Goal: Transaction & Acquisition: Purchase product/service

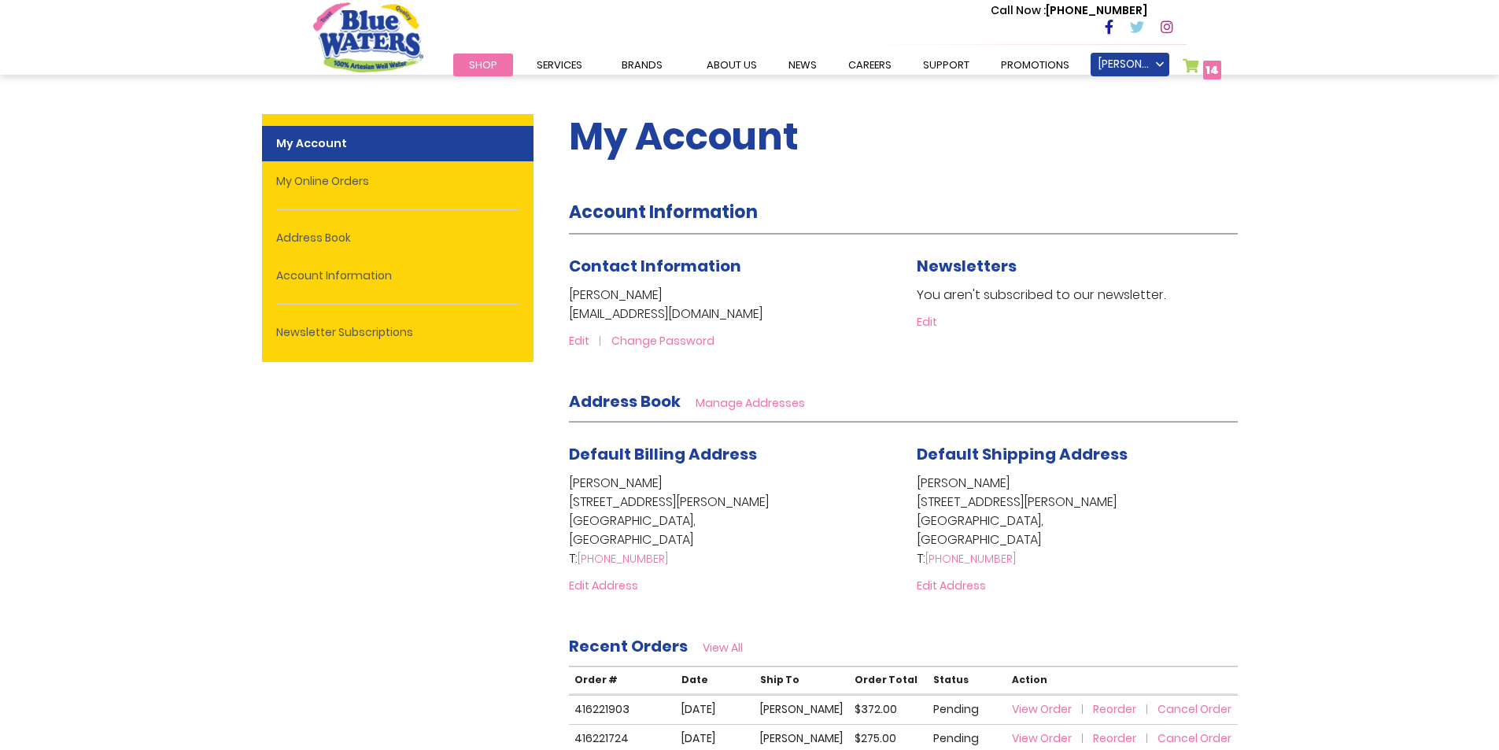
click at [1192, 61] on link "My Cart 14 14 items" at bounding box center [1202, 69] width 39 height 23
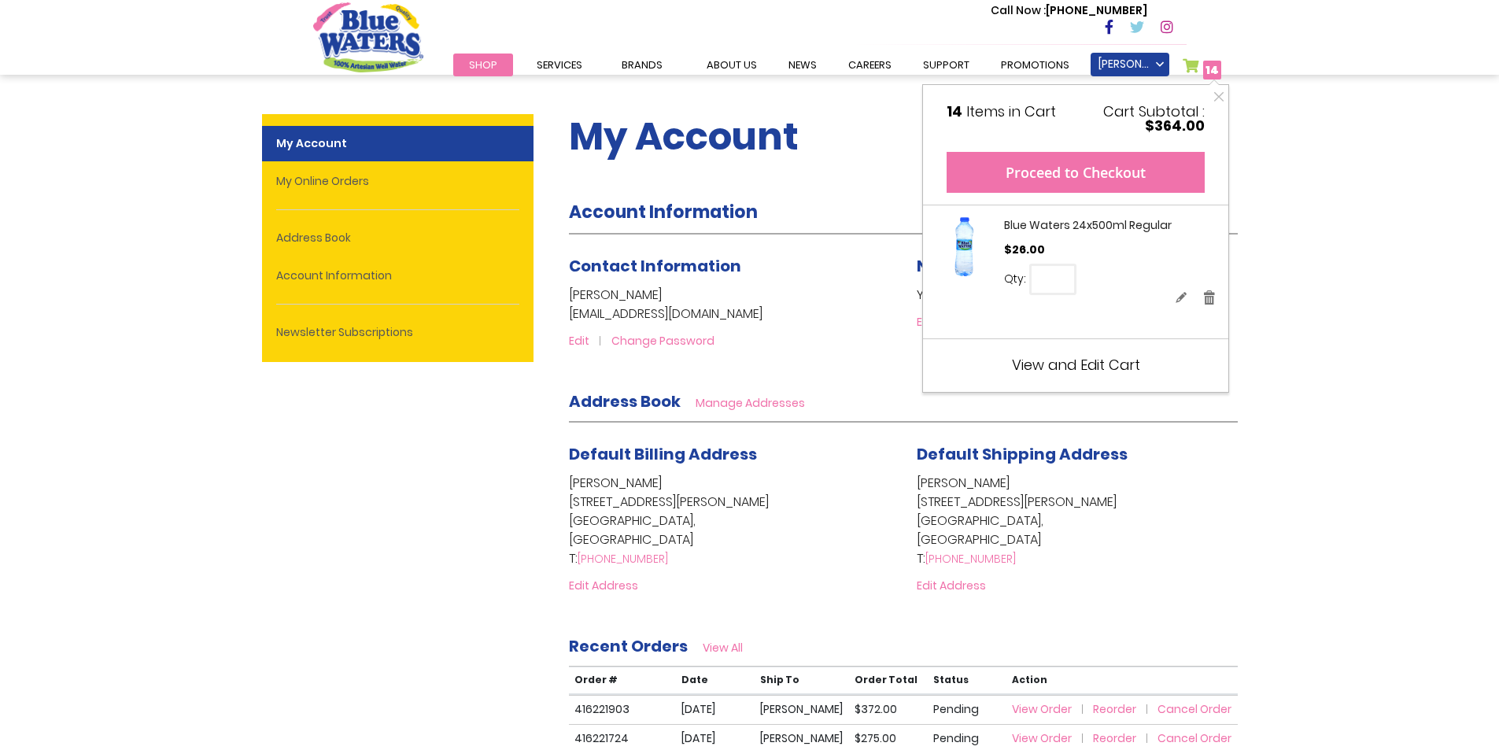
click at [1154, 168] on button "Proceed to Checkout" at bounding box center [1076, 172] width 258 height 41
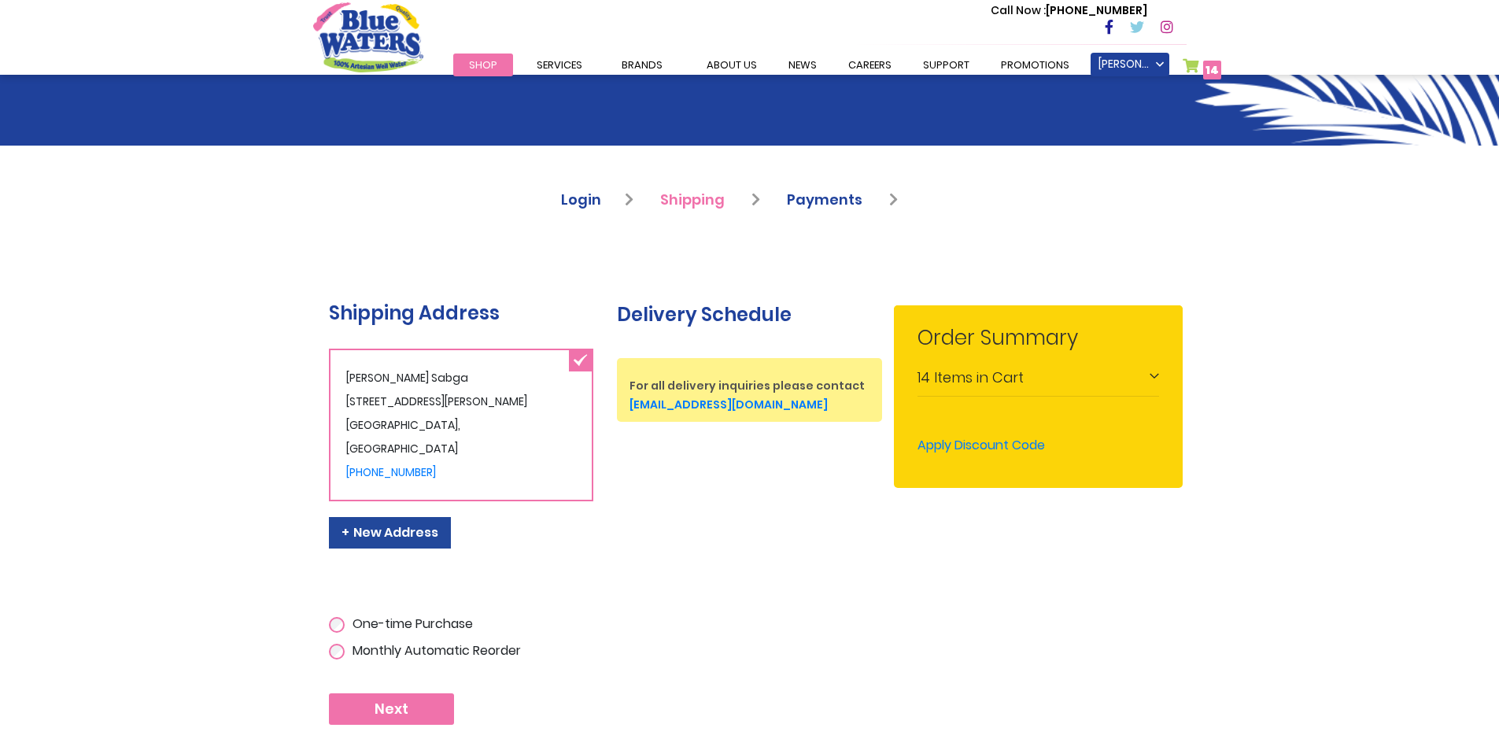
scroll to position [236, 0]
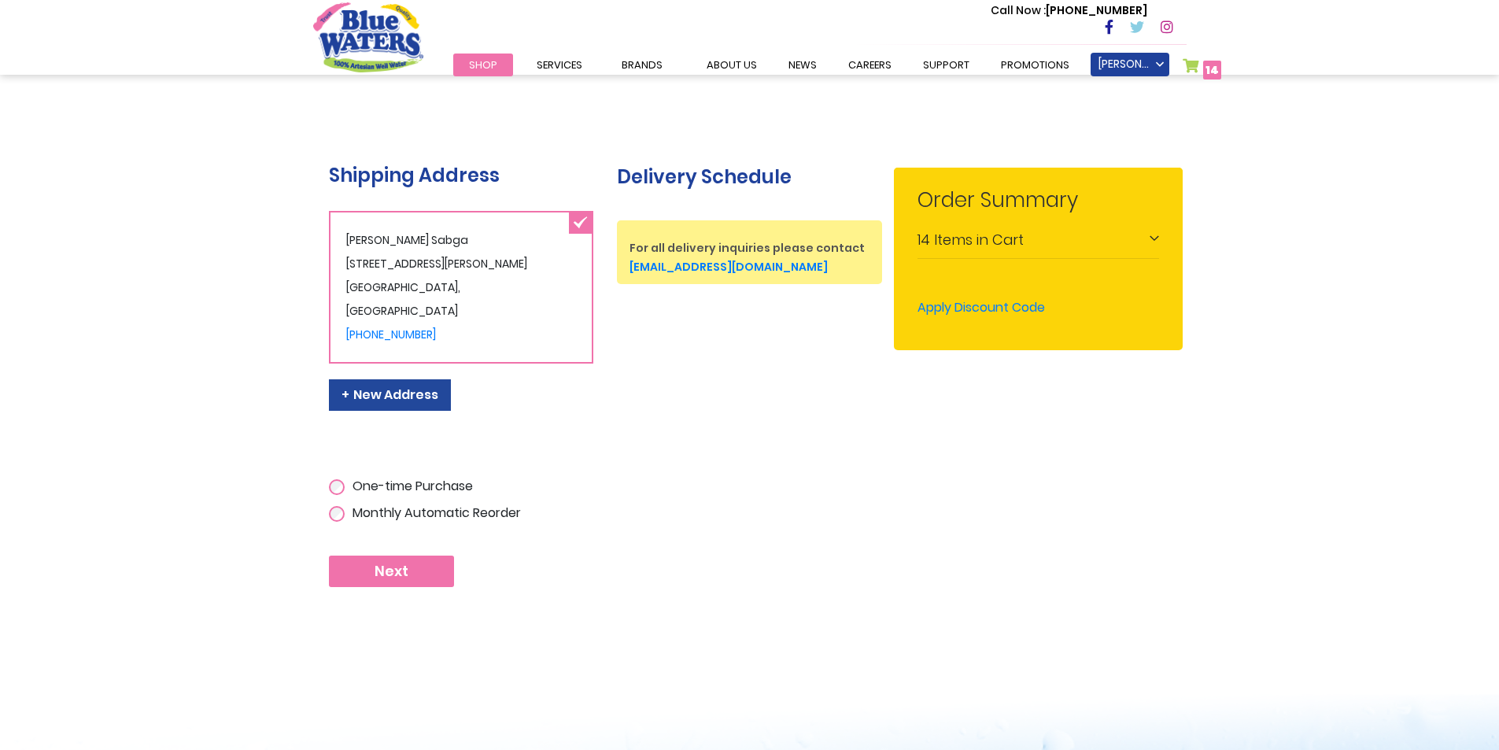
click at [429, 573] on button "Next" at bounding box center [391, 571] width 125 height 31
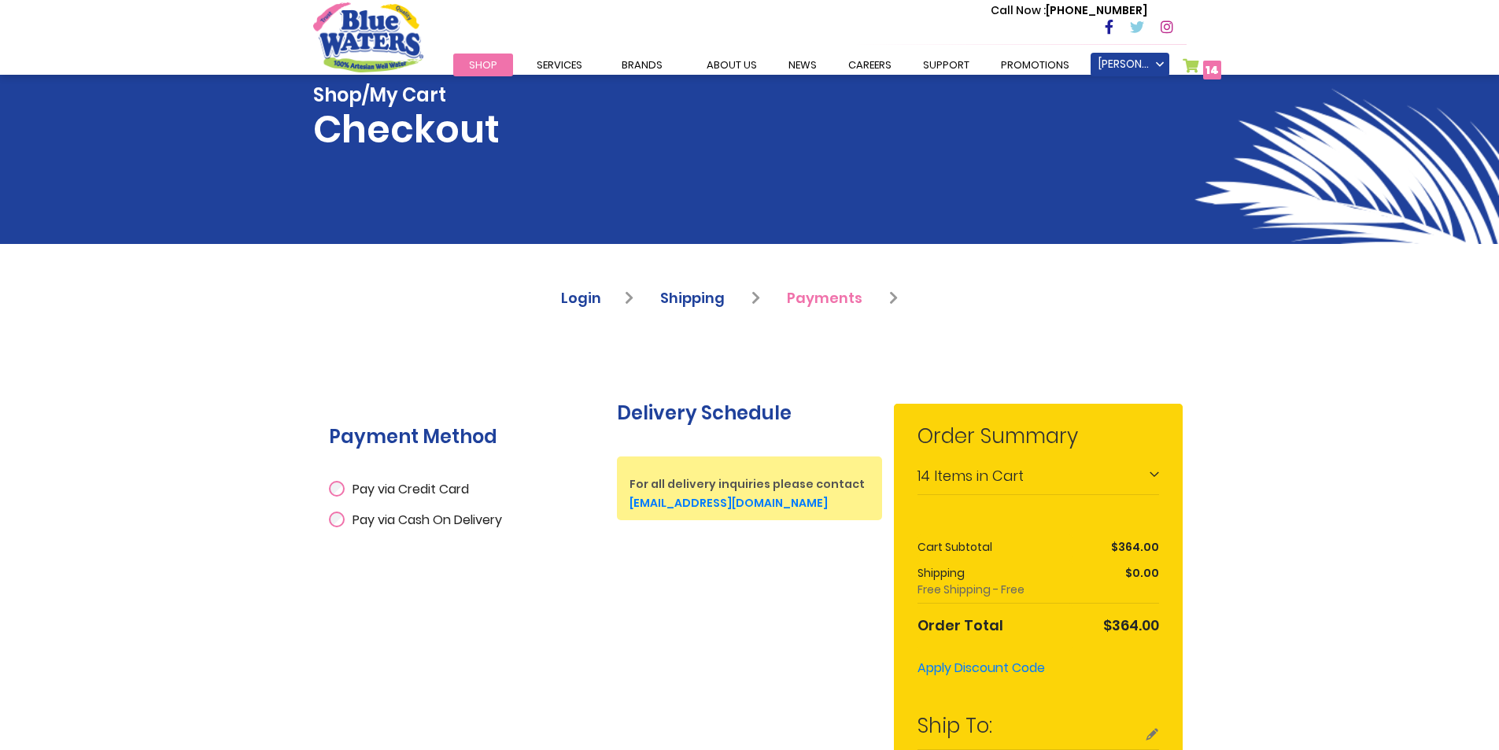
click at [434, 517] on span "Pay via Cash On Delivery" at bounding box center [428, 520] width 150 height 18
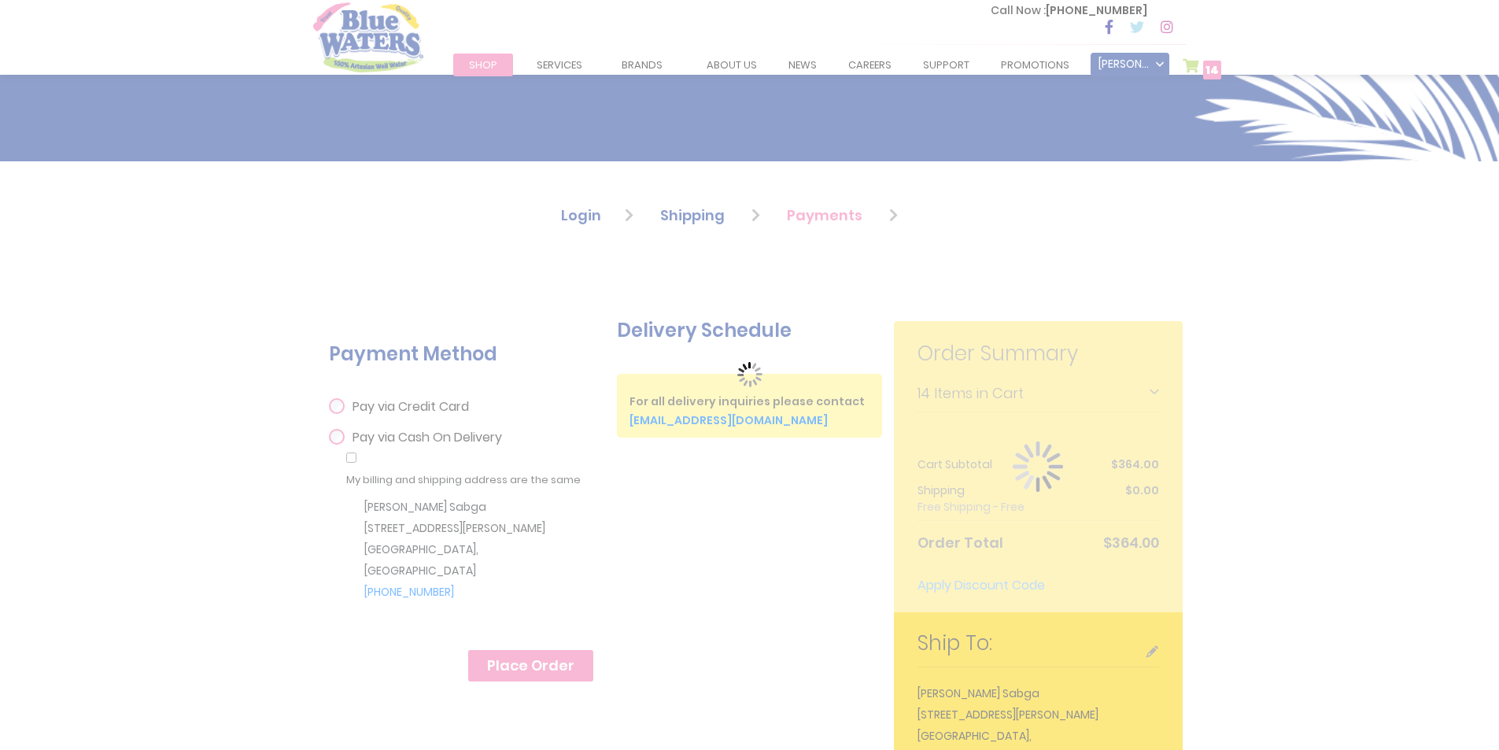
scroll to position [236, 0]
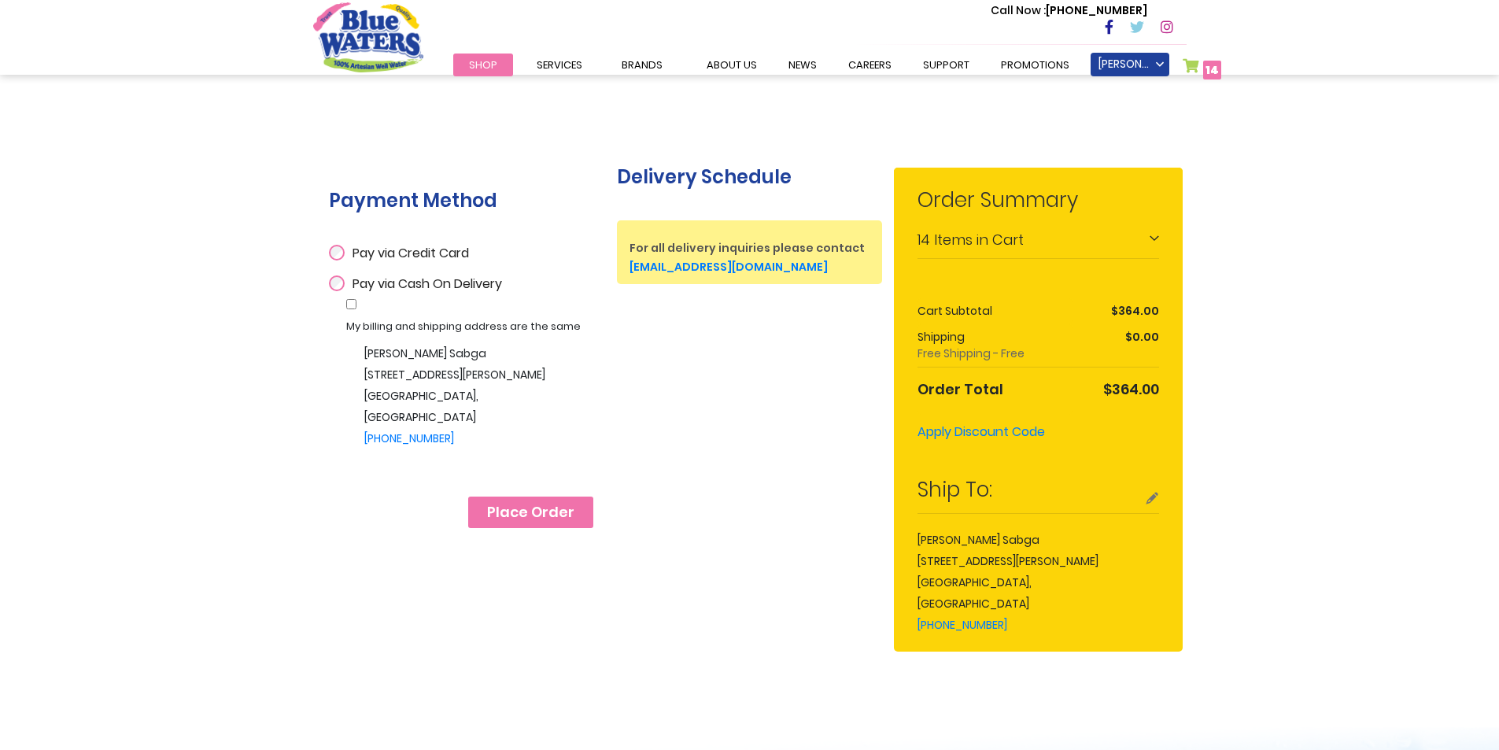
click at [1197, 65] on link "My Cart 14 14 items" at bounding box center [1202, 69] width 39 height 23
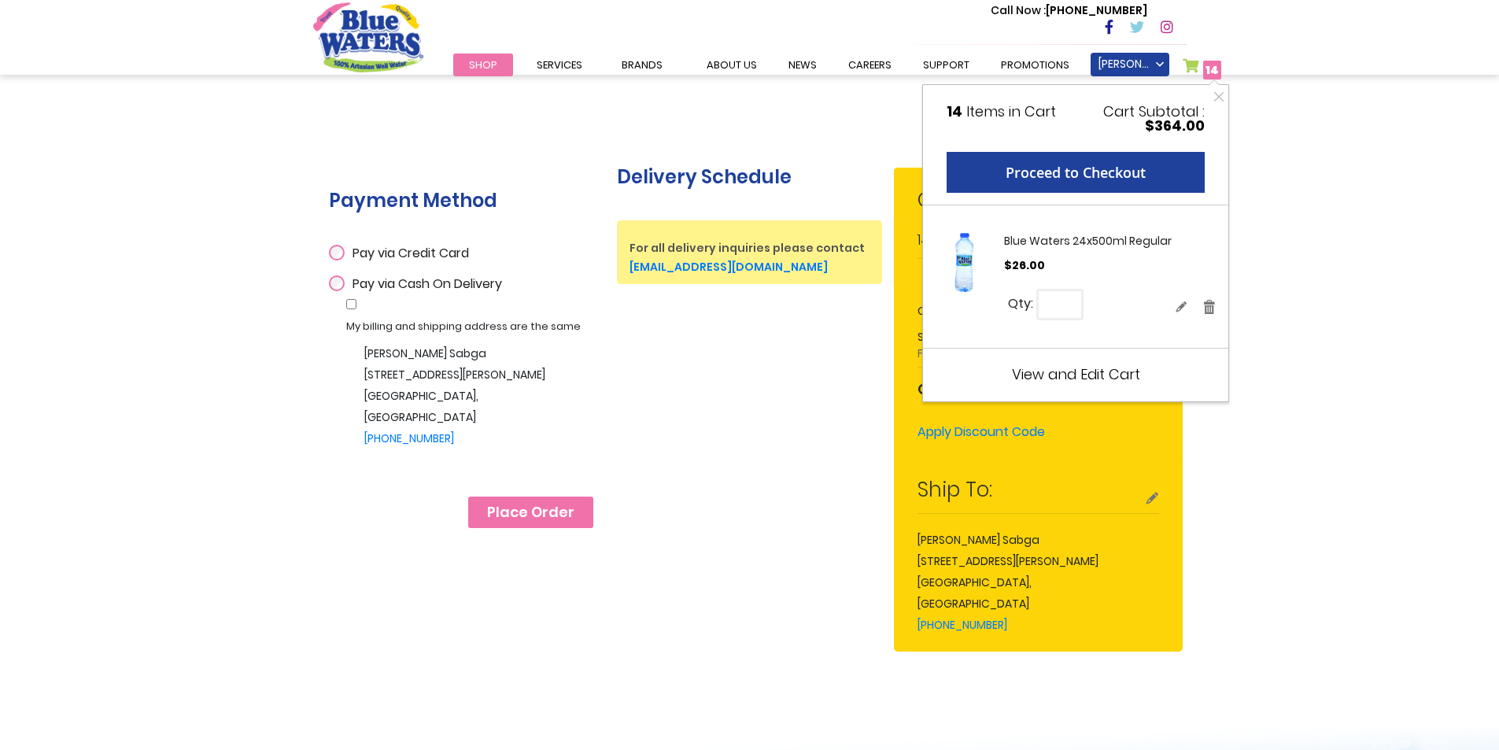
click at [1196, 64] on link "My Cart 14 14 items" at bounding box center [1202, 69] width 39 height 23
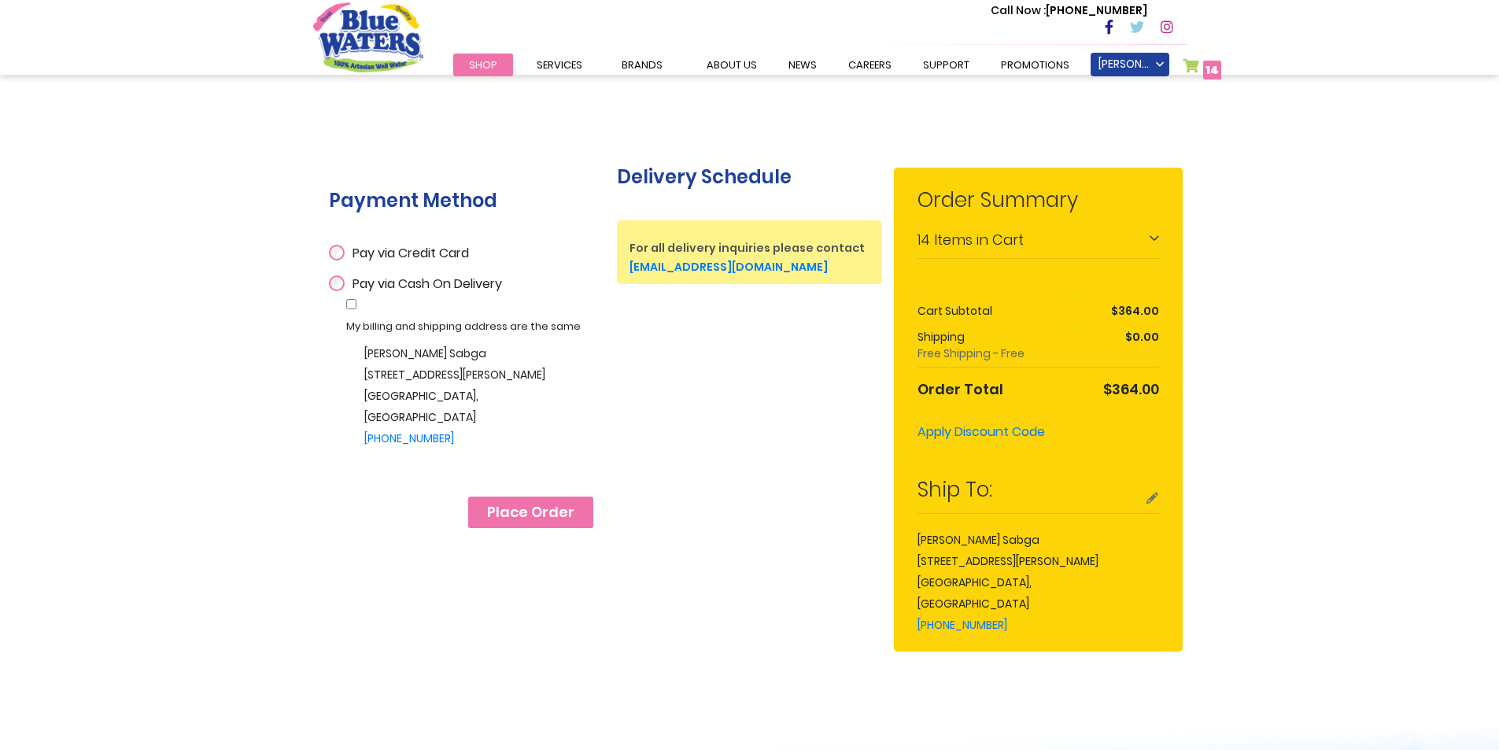
click at [305, 560] on main "Checkout Sign In Close Sign In Email Address Password Sign In" at bounding box center [749, 361] width 897 height 707
click at [498, 513] on span "Place Order" at bounding box center [530, 512] width 87 height 17
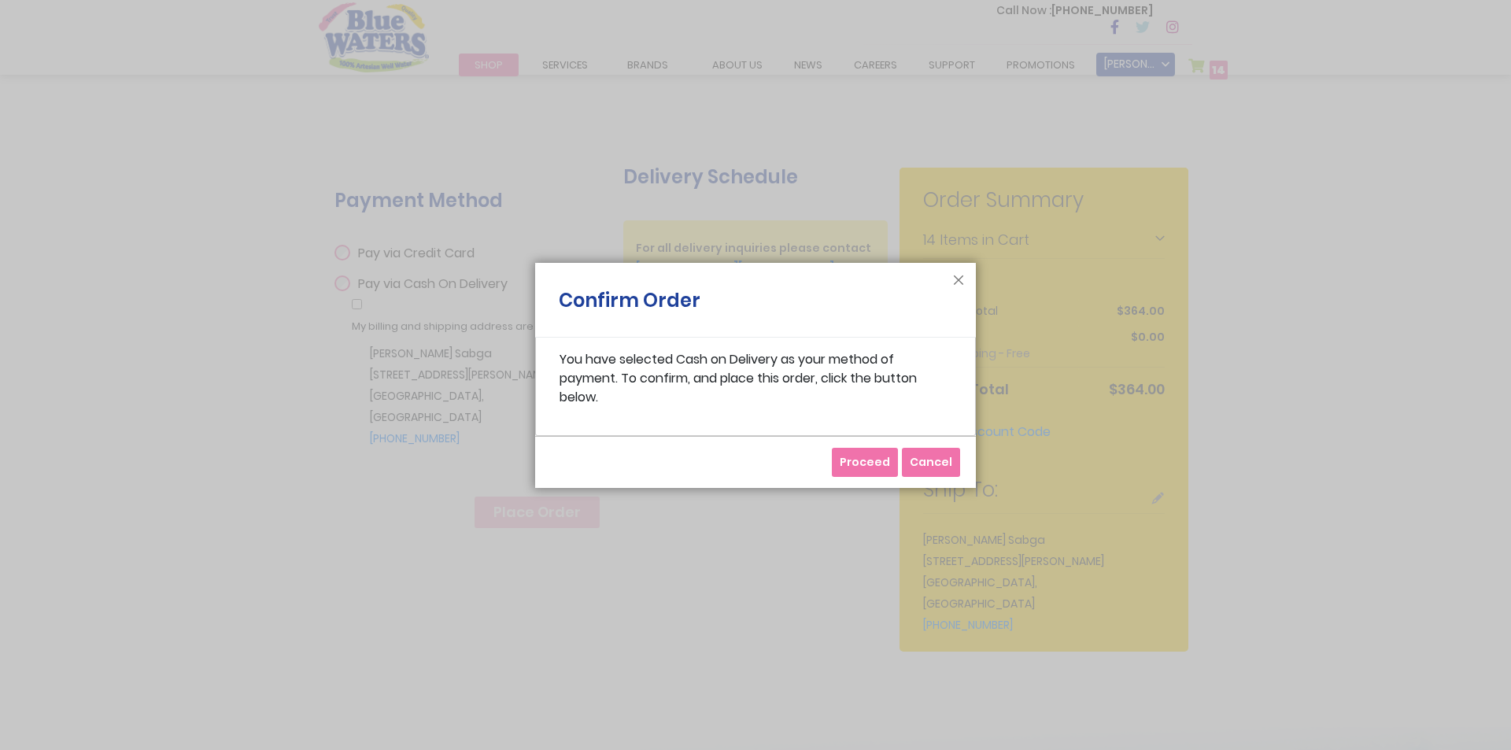
click at [870, 462] on span "Proceed" at bounding box center [865, 462] width 50 height 16
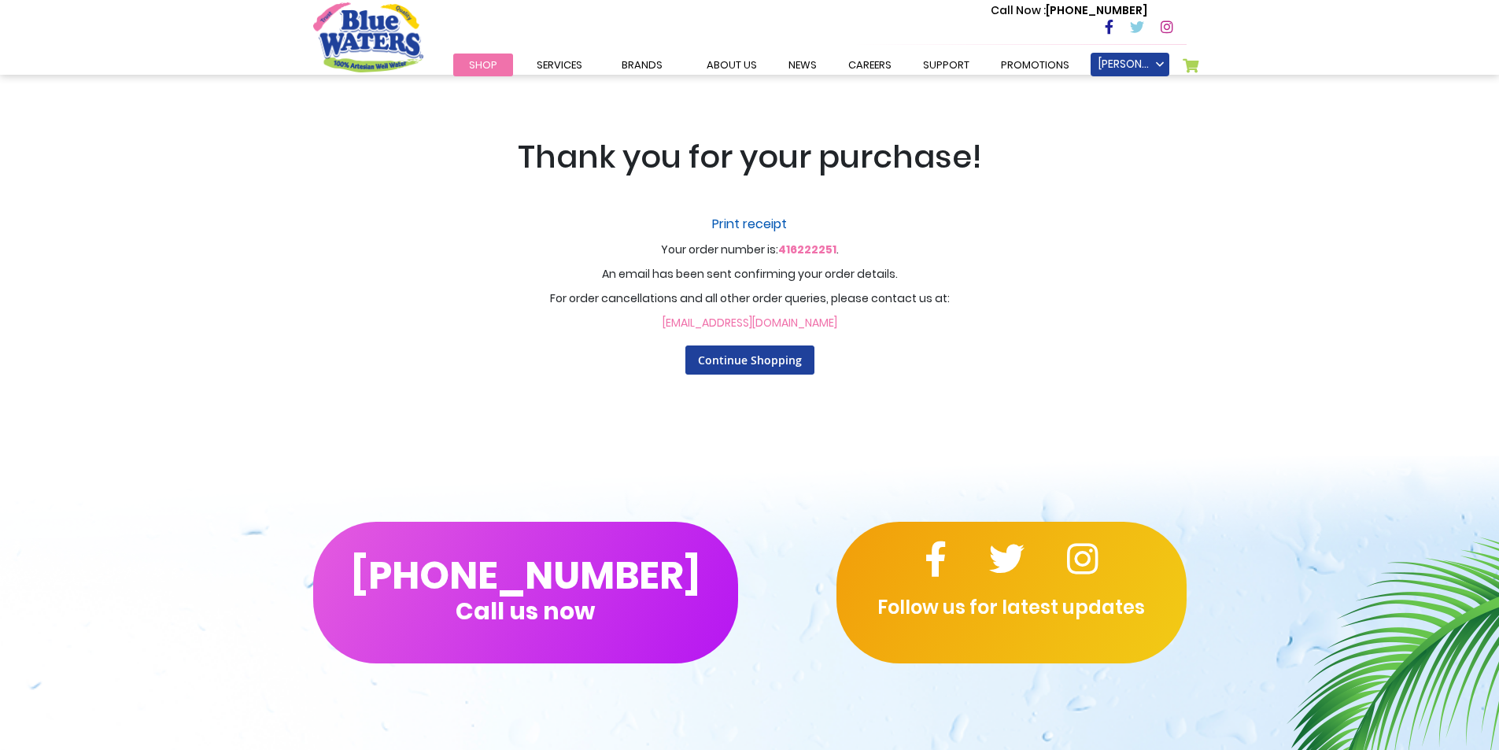
click at [774, 221] on link "Print receipt" at bounding box center [750, 224] width 976 height 19
